Goal: Transaction & Acquisition: Purchase product/service

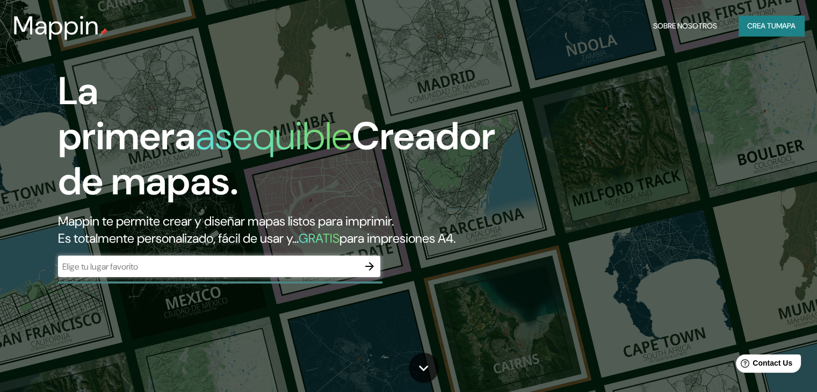
click at [352, 277] on div "​" at bounding box center [219, 266] width 322 height 21
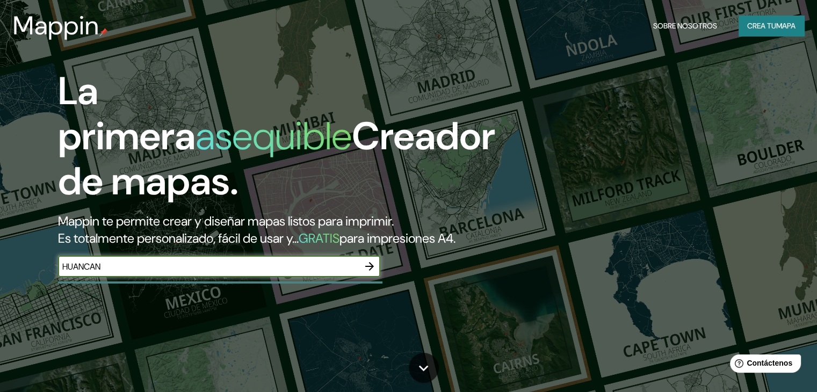
type input "HUANCAN"
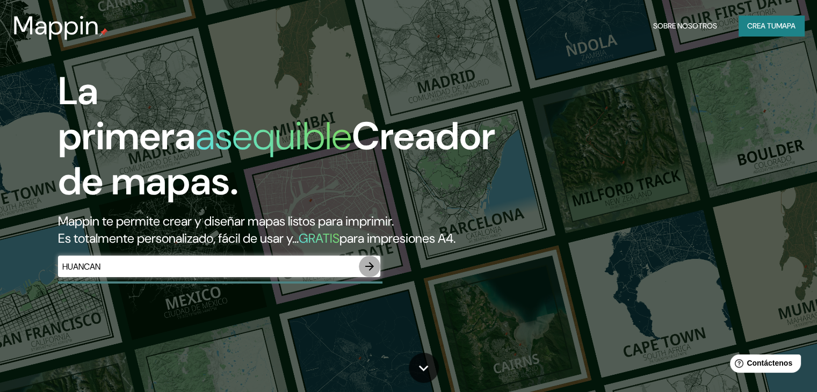
click at [368, 273] on icon "button" at bounding box center [369, 266] width 13 height 13
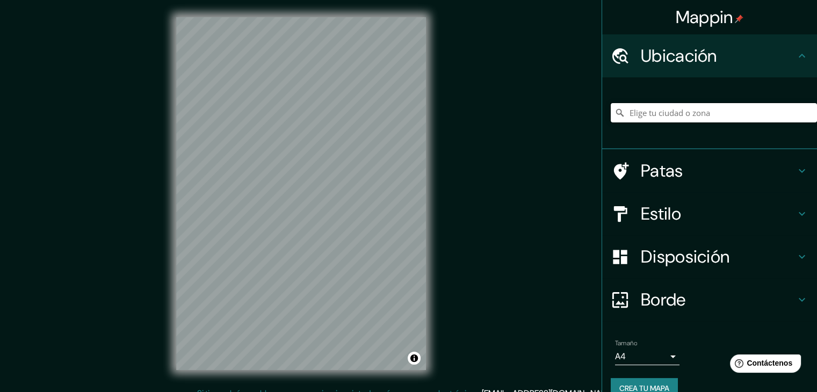
click at [702, 116] on input "Elige tu ciudad o zona" at bounding box center [714, 112] width 206 height 19
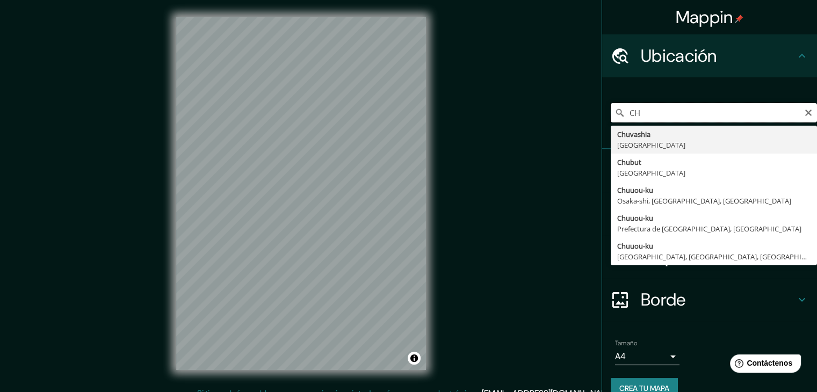
type input "C"
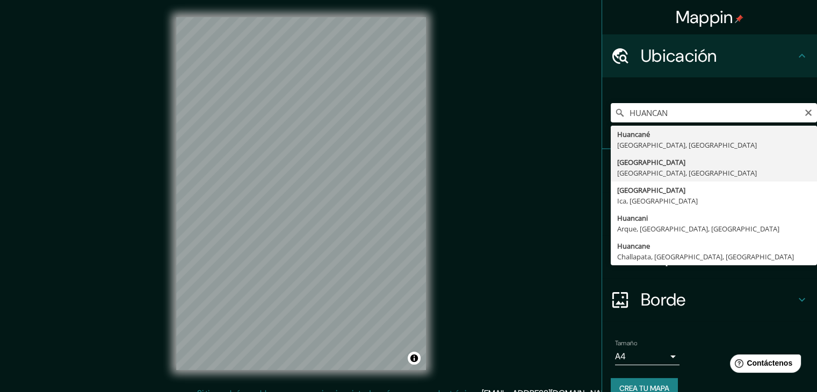
type input "[GEOGRAPHIC_DATA], [GEOGRAPHIC_DATA], [GEOGRAPHIC_DATA]"
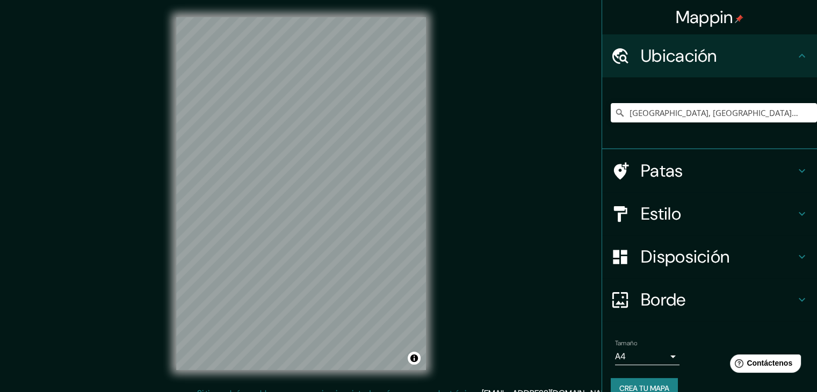
click at [741, 228] on div "Estilo" at bounding box center [709, 213] width 215 height 43
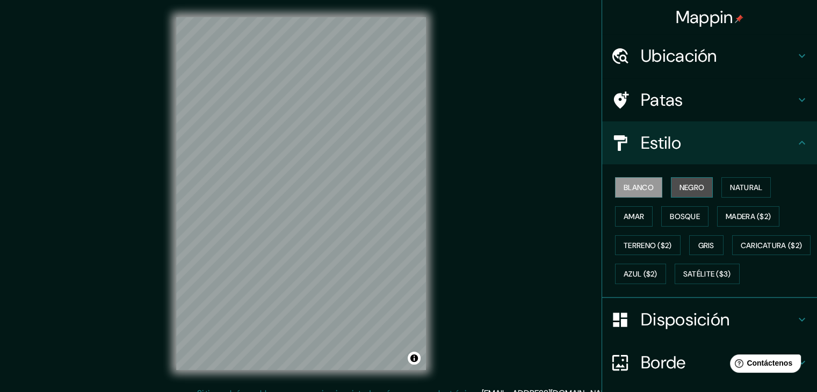
click at [679, 188] on font "Negro" at bounding box center [691, 188] width 25 height 10
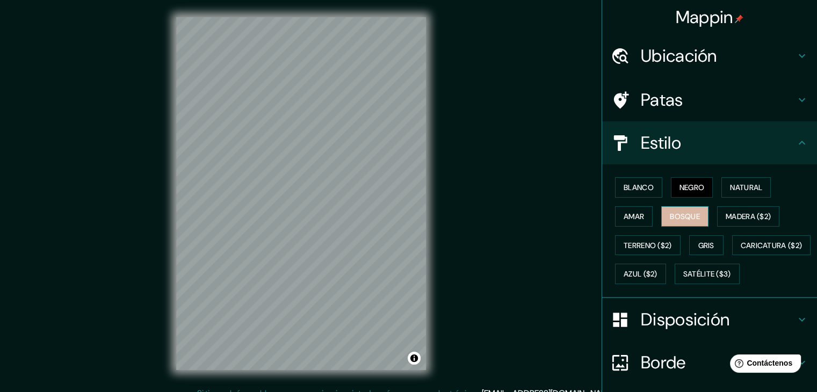
click at [685, 212] on font "Bosque" at bounding box center [685, 217] width 30 height 10
click at [679, 187] on font "Negro" at bounding box center [691, 188] width 25 height 10
